Goal: Information Seeking & Learning: Learn about a topic

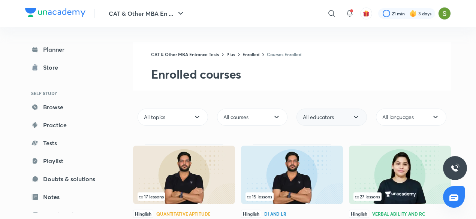
click at [327, 118] on span "All educators" at bounding box center [318, 116] width 31 height 7
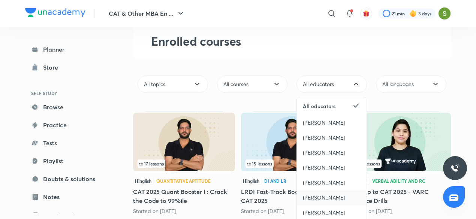
scroll to position [63, 0]
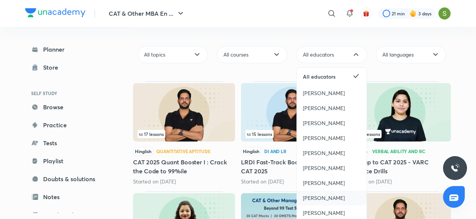
click at [316, 200] on span "[PERSON_NAME]" at bounding box center [324, 197] width 42 height 7
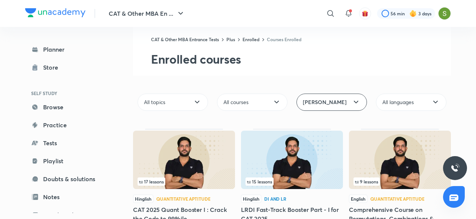
scroll to position [0, 0]
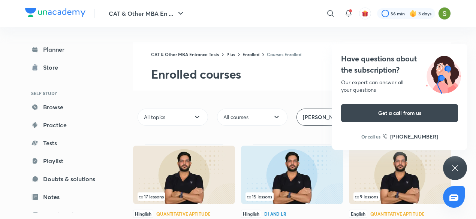
click at [457, 170] on icon at bounding box center [455, 168] width 6 height 6
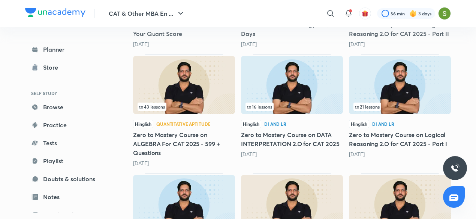
scroll to position [319, 0]
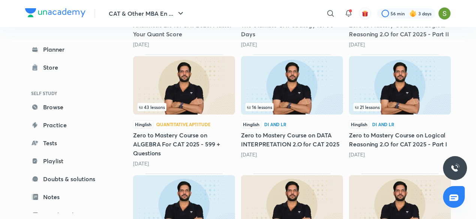
click at [211, 88] on img at bounding box center [184, 85] width 102 height 58
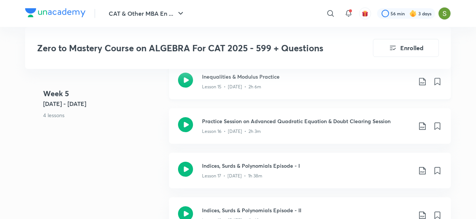
scroll to position [1296, 0]
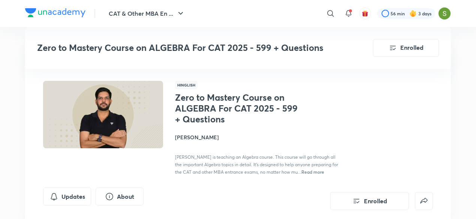
scroll to position [1296, 0]
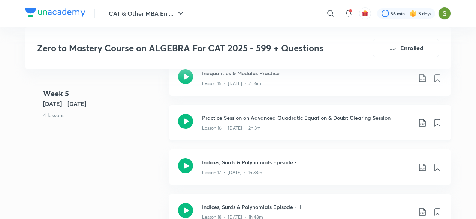
click at [193, 119] on div "Practice Session on Advanced Quadratic Equation & Doubt Clearing Session Lesson…" at bounding box center [310, 123] width 282 height 36
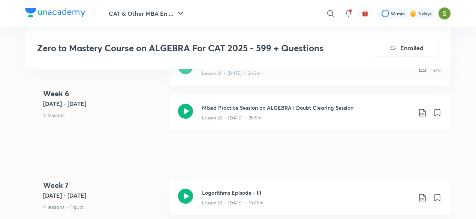
scroll to position [1601, 0]
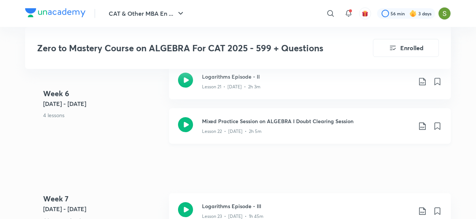
click at [261, 133] on div "Lesson 22 • [DATE] • 2h 5m" at bounding box center [307, 130] width 210 height 10
